Goal: Information Seeking & Learning: Learn about a topic

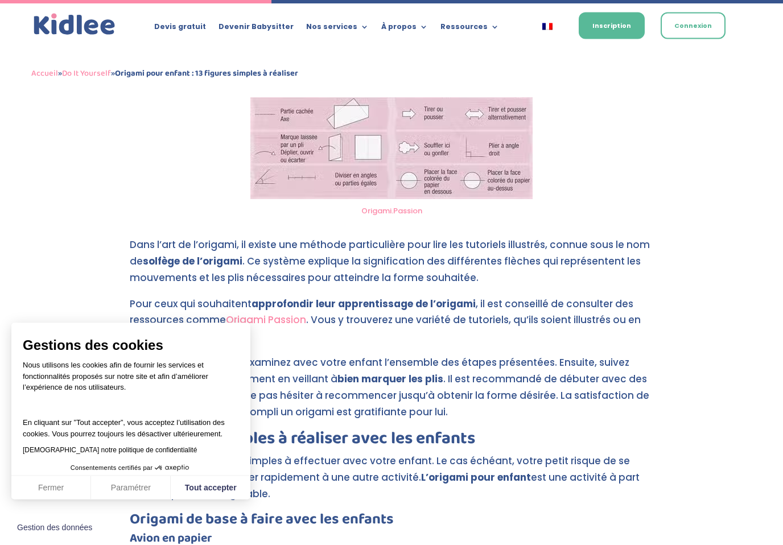
scroll to position [1748, 0]
click at [45, 476] on span "Consentements certifiés par" at bounding box center [130, 468] width 239 height 15
click at [55, 500] on button "Fermer" at bounding box center [51, 488] width 80 height 24
click at [91, 500] on button "Paramétrer" at bounding box center [131, 488] width 80 height 24
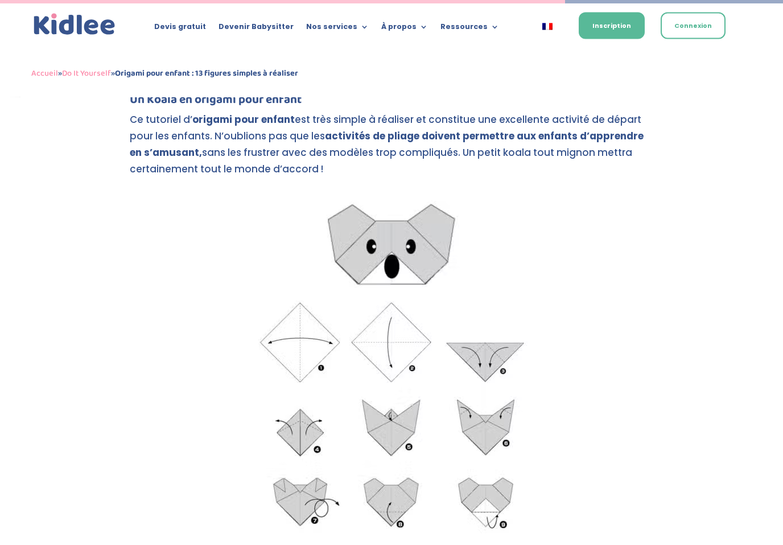
scroll to position [3652, 0]
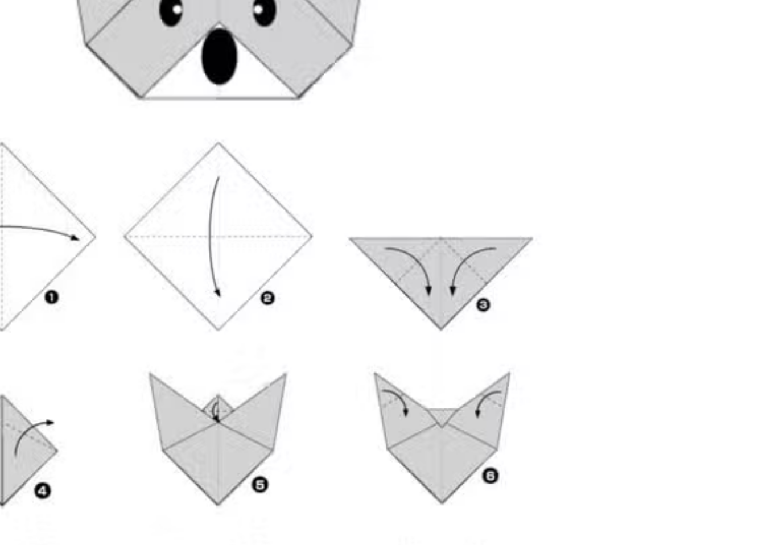
click at [231, 178] on img at bounding box center [391, 361] width 321 height 367
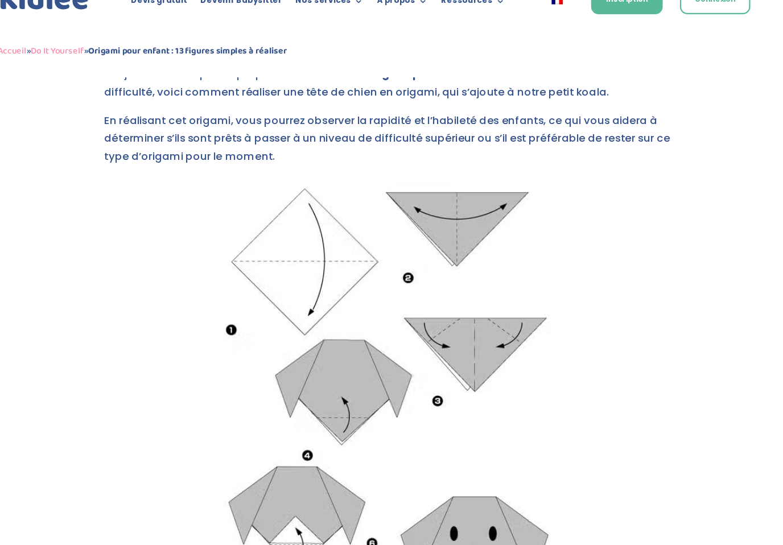
scroll to position [4158, 0]
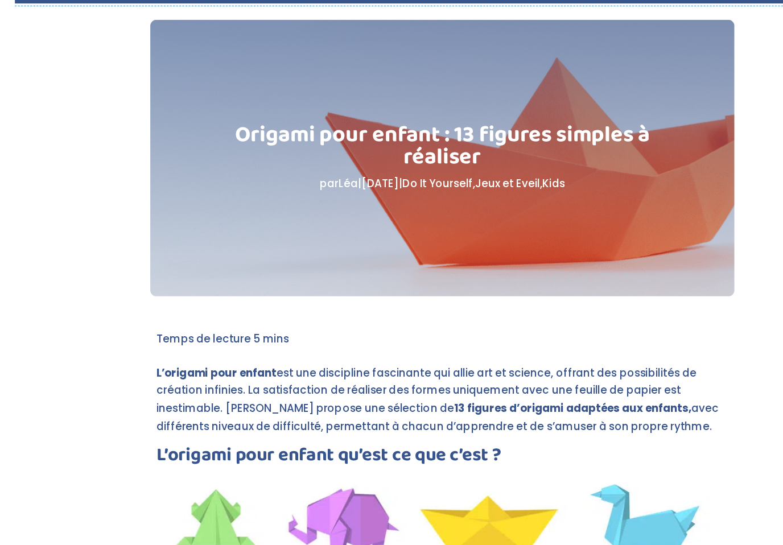
scroll to position [0, 0]
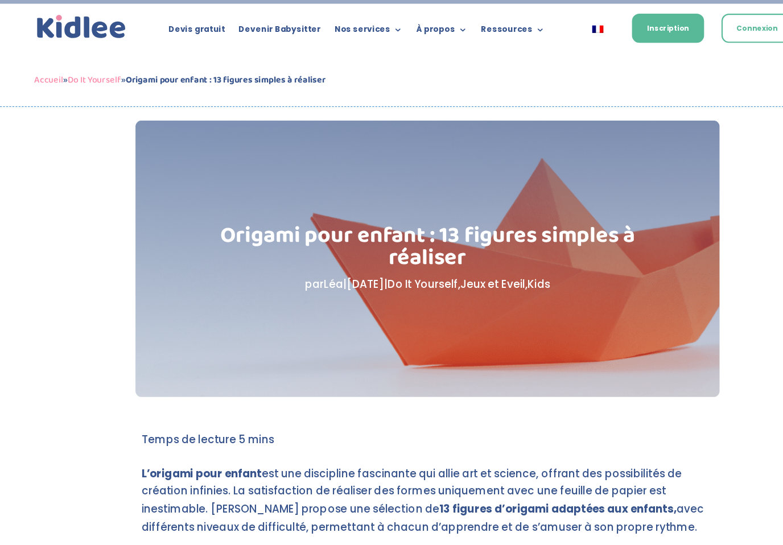
click at [389, 273] on div "Origami pour enfant : 13 figures simples à réaliser par [PERSON_NAME] | [DATE] …" at bounding box center [392, 237] width 450 height 83
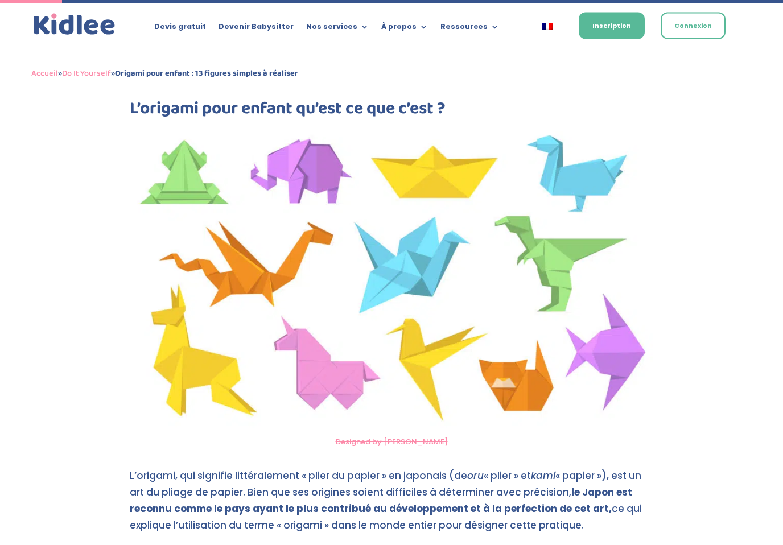
scroll to position [401, 0]
click at [441, 150] on img at bounding box center [392, 277] width 524 height 308
click at [430, 171] on img at bounding box center [392, 277] width 524 height 308
click at [432, 179] on img at bounding box center [392, 277] width 524 height 308
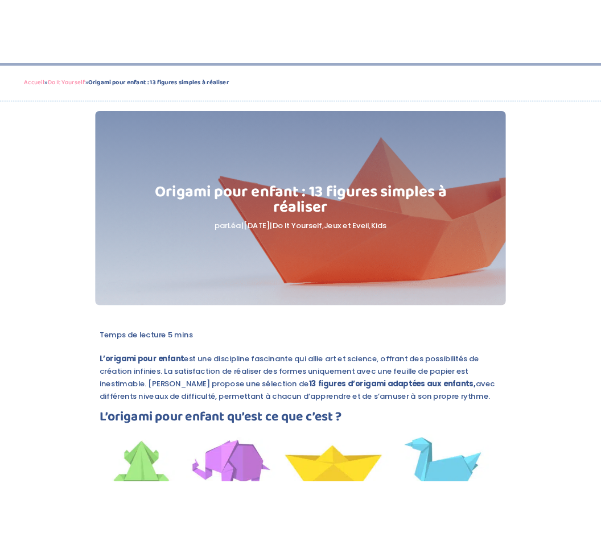
scroll to position [0, 0]
